Goal: Go to known website: Access a specific website the user already knows

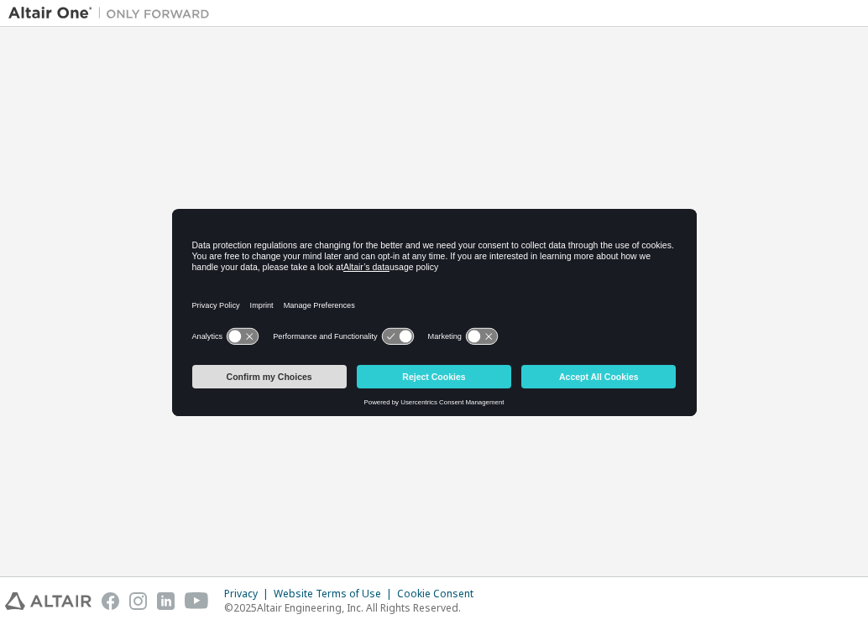
click at [281, 377] on button "Confirm my Choices" at bounding box center [269, 377] width 154 height 24
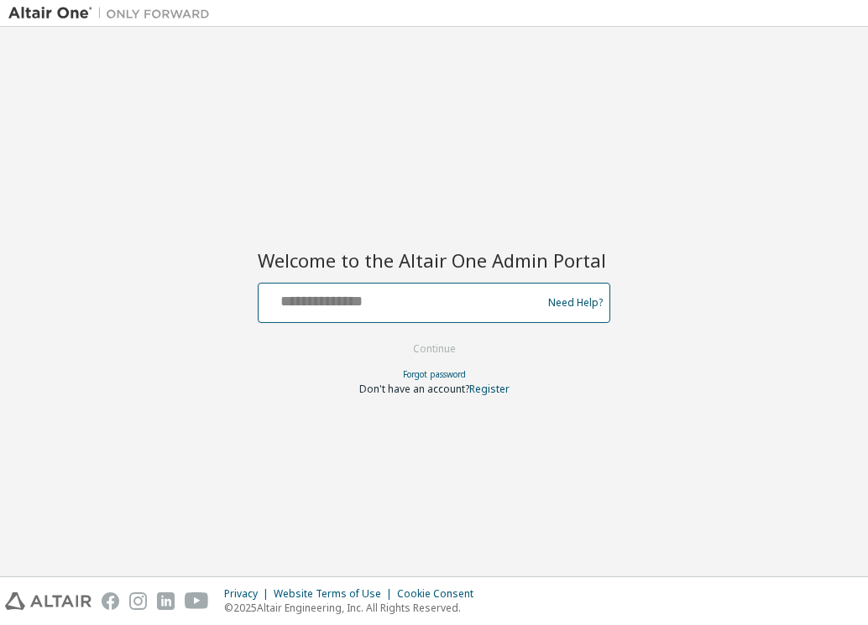
click at [290, 302] on input "text" at bounding box center [402, 299] width 275 height 24
type input "*"
type input "**********"
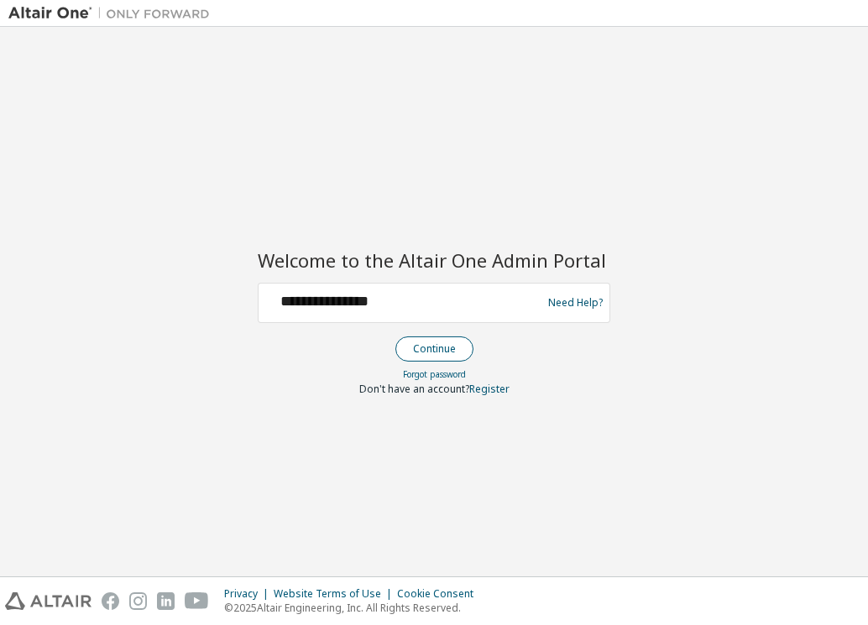
click at [437, 347] on button "Continue" at bounding box center [434, 349] width 78 height 25
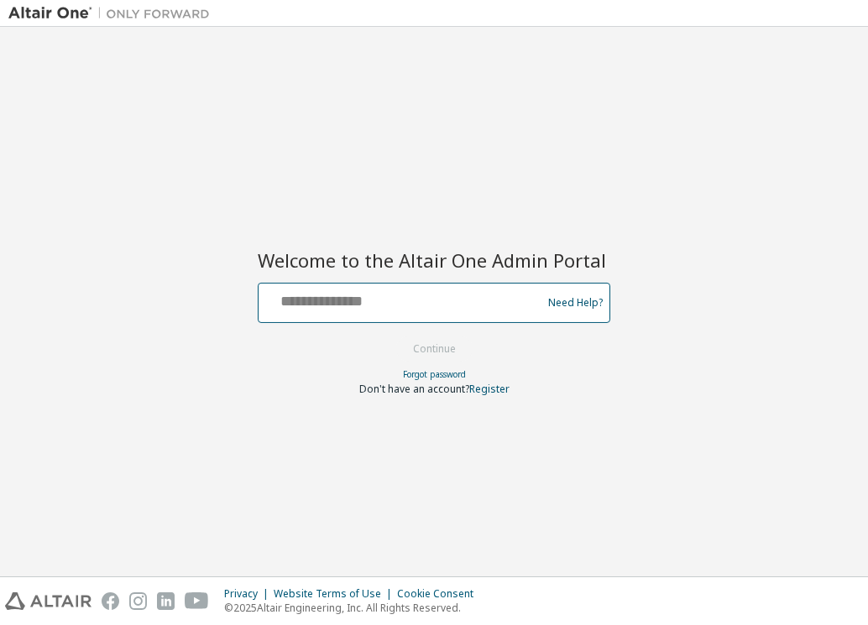
click at [359, 301] on input "text" at bounding box center [402, 299] width 275 height 24
type input "**********"
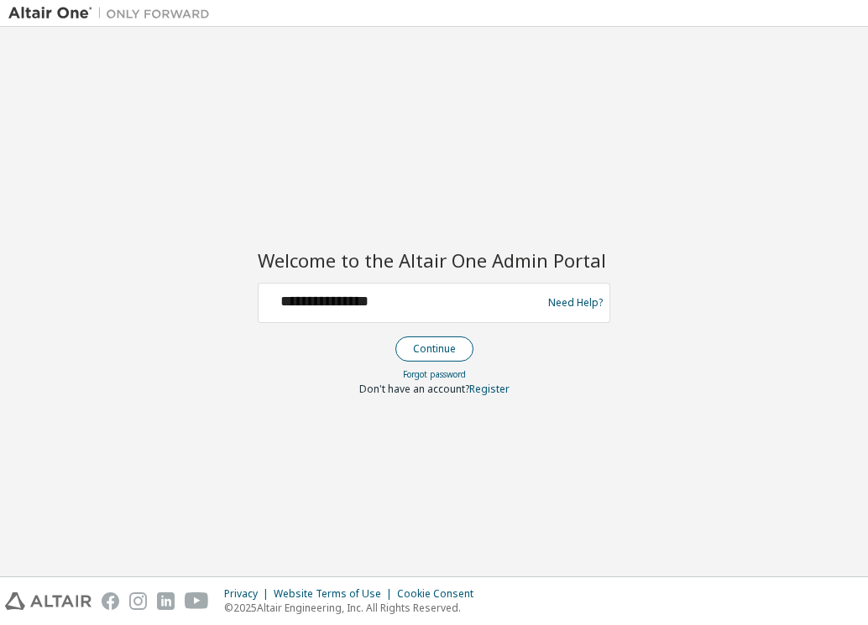
click at [437, 348] on button "Continue" at bounding box center [434, 349] width 78 height 25
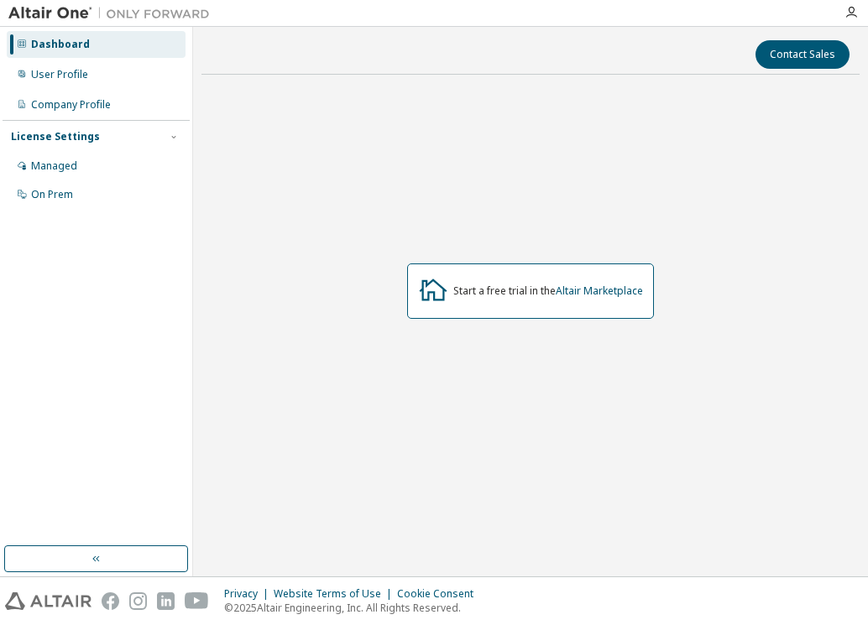
click at [858, 8] on div at bounding box center [851, 12] width 34 height 13
click at [854, 10] on icon "button" at bounding box center [851, 12] width 13 height 13
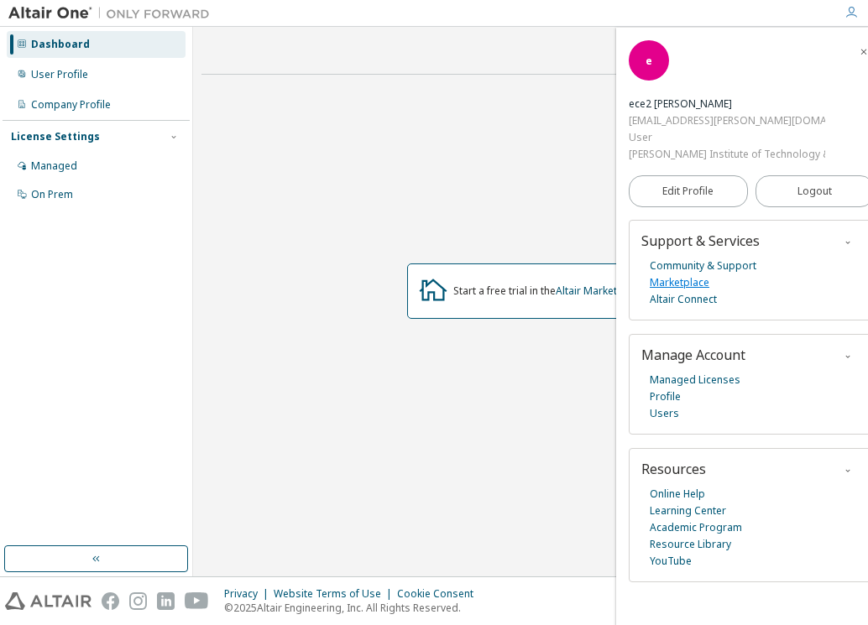
click at [678, 278] on link "Marketplace" at bounding box center [680, 283] width 60 height 17
